Goal: Navigation & Orientation: Find specific page/section

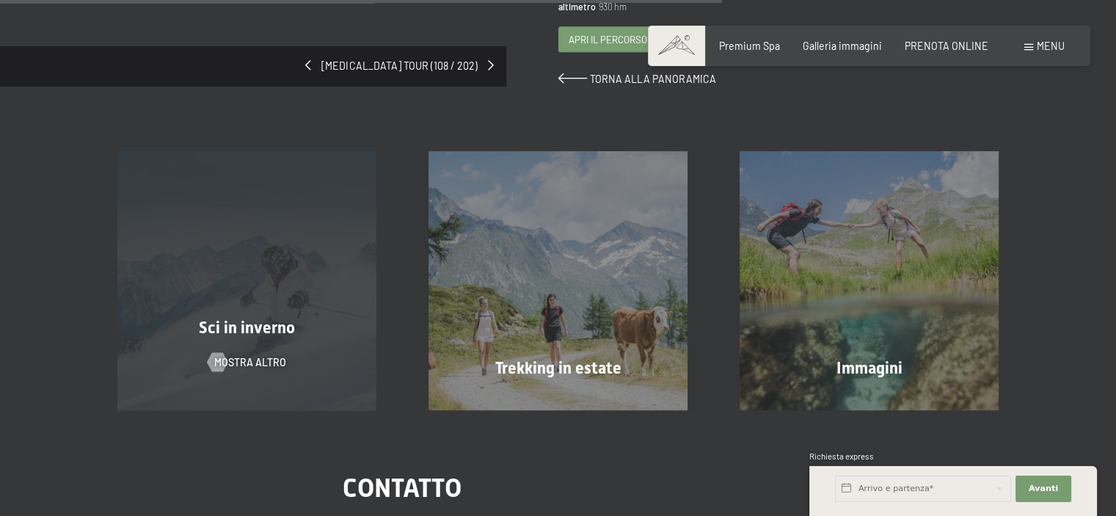
scroll to position [734, 0]
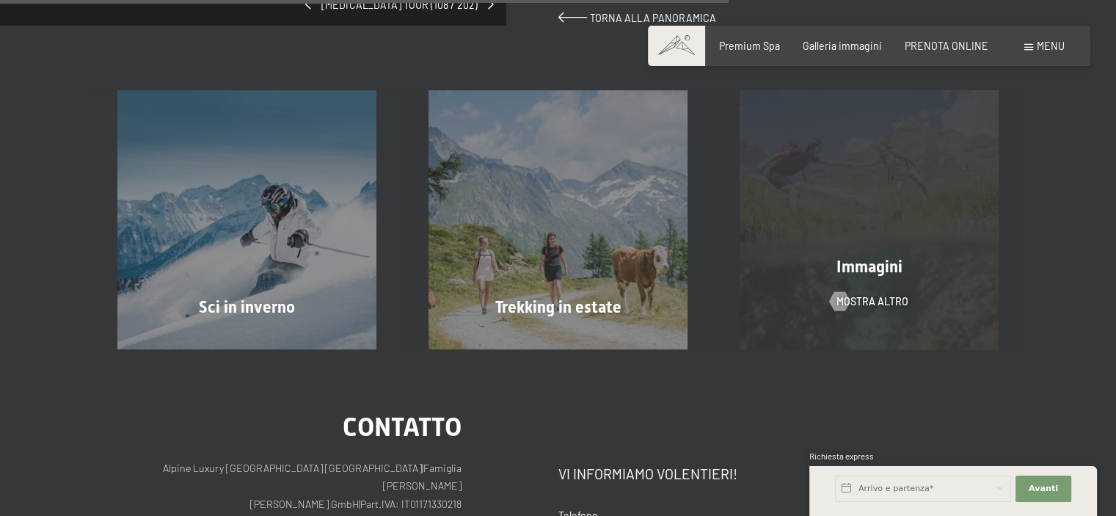
click at [887, 257] on span "Immagini" at bounding box center [869, 266] width 66 height 18
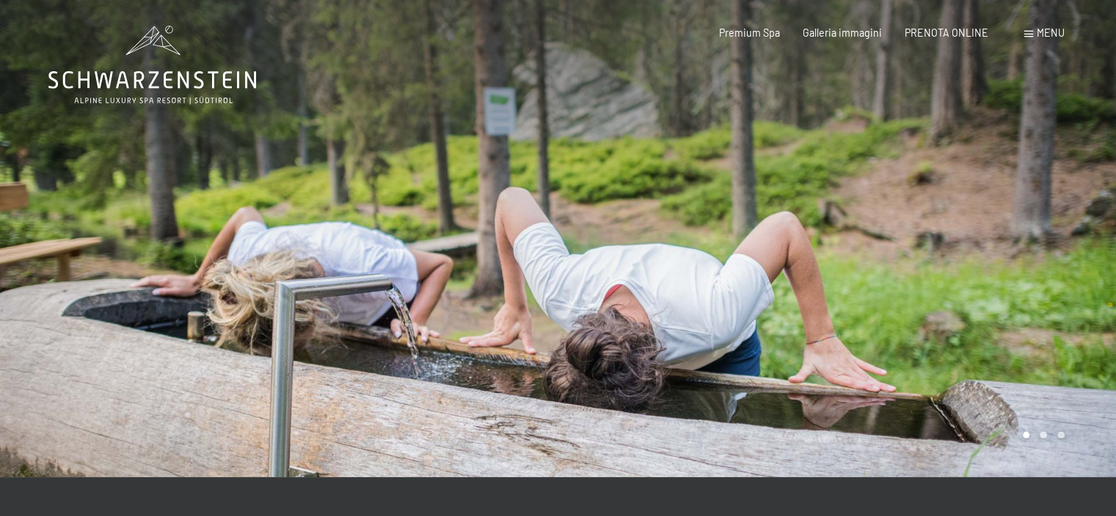
click at [863, 234] on div at bounding box center [837, 238] width 558 height 477
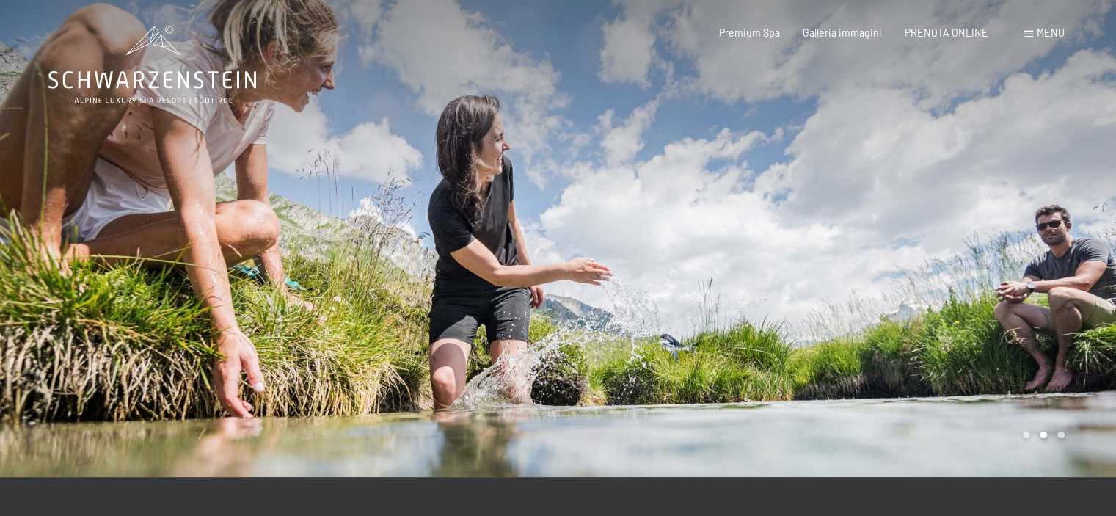
click at [863, 234] on div at bounding box center [837, 238] width 558 height 477
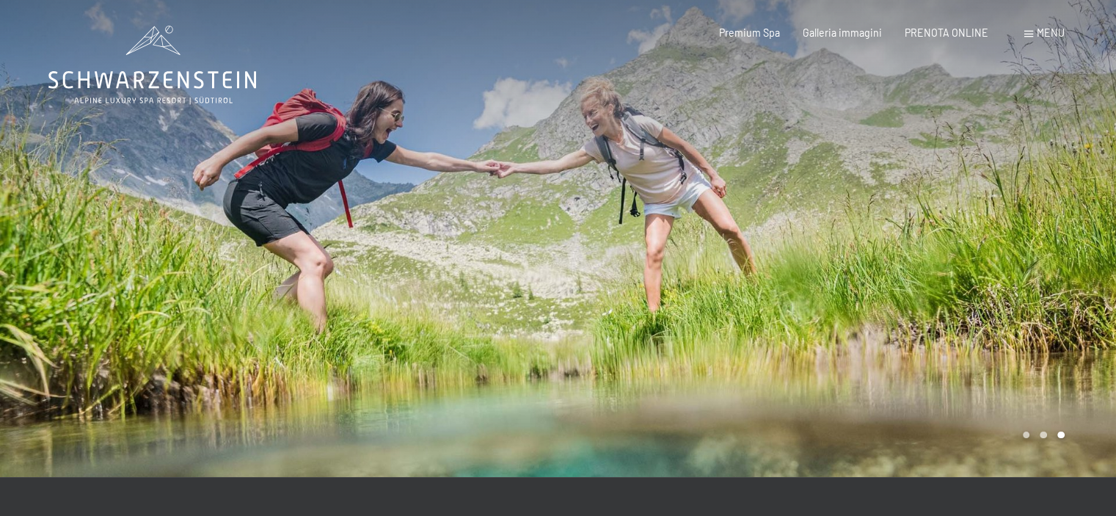
click at [863, 234] on div at bounding box center [837, 238] width 558 height 477
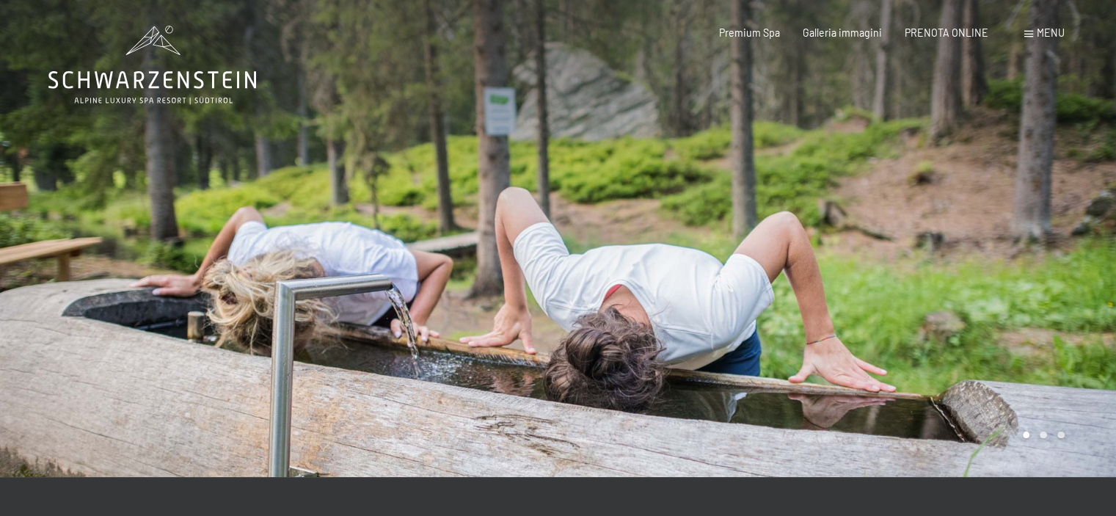
click at [863, 234] on div at bounding box center [837, 238] width 558 height 477
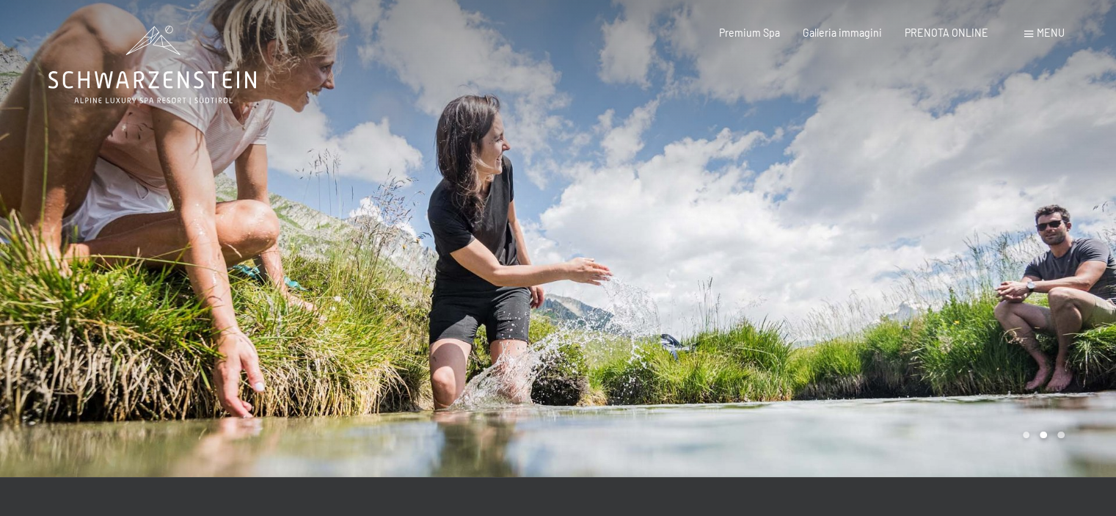
click at [863, 234] on div at bounding box center [837, 238] width 558 height 477
